Goal: Information Seeking & Learning: Learn about a topic

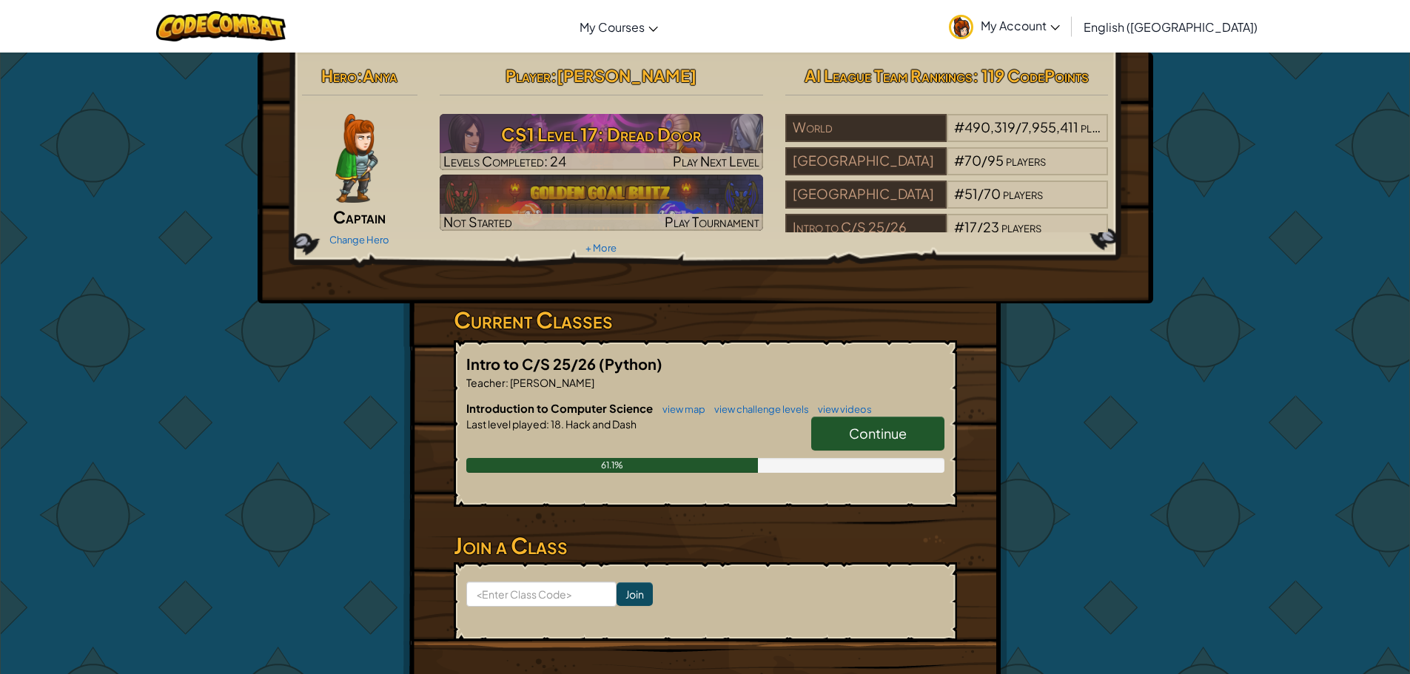
click at [894, 433] on span "Continue" at bounding box center [878, 433] width 58 height 17
